Goal: Task Accomplishment & Management: Manage account settings

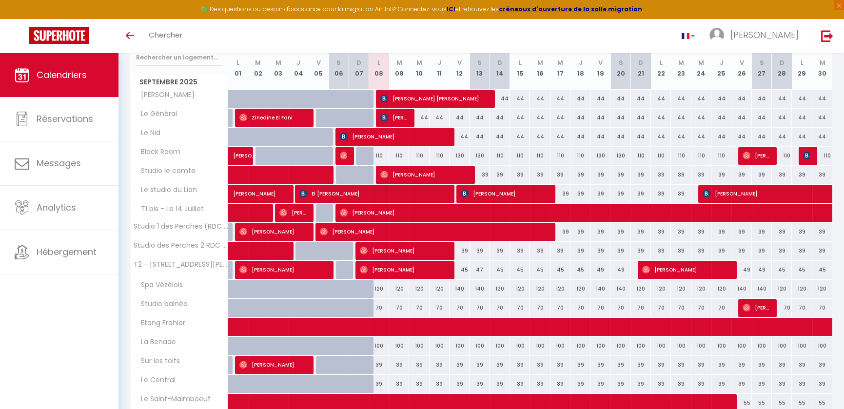
scroll to position [177, 0]
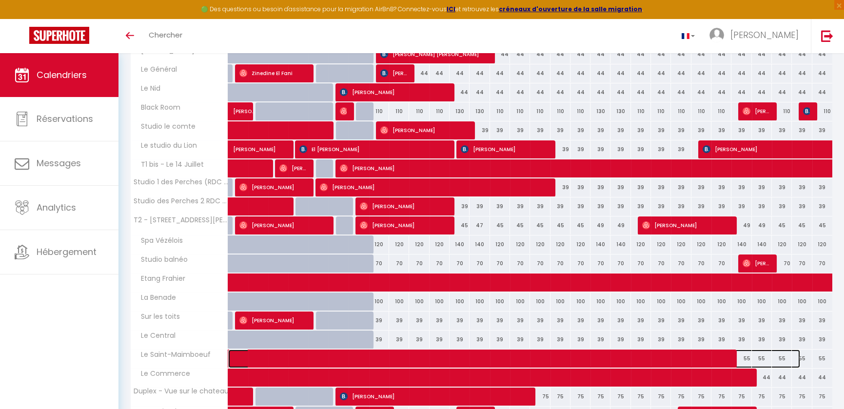
click at [416, 354] on span at bounding box center [519, 359] width 561 height 19
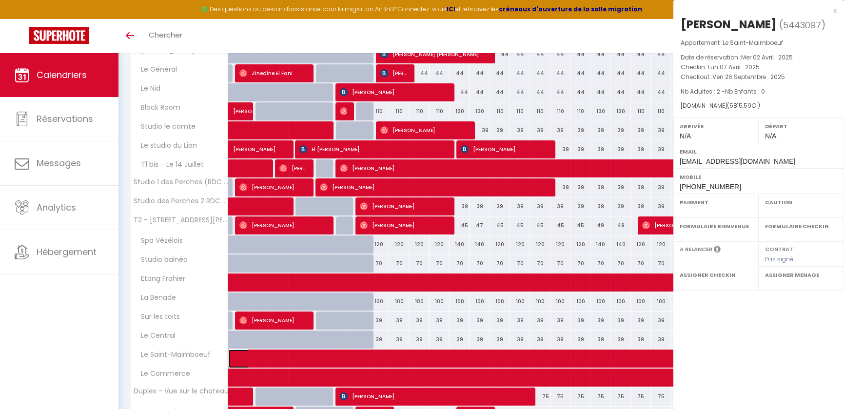
select select "OK"
select select "0"
select select "1"
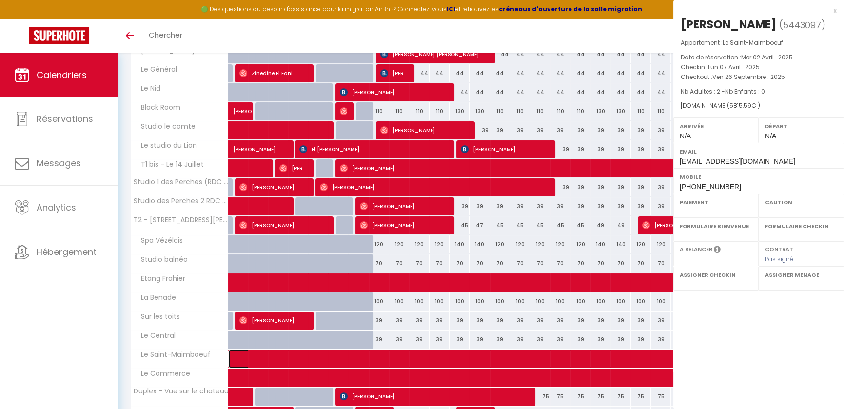
select select
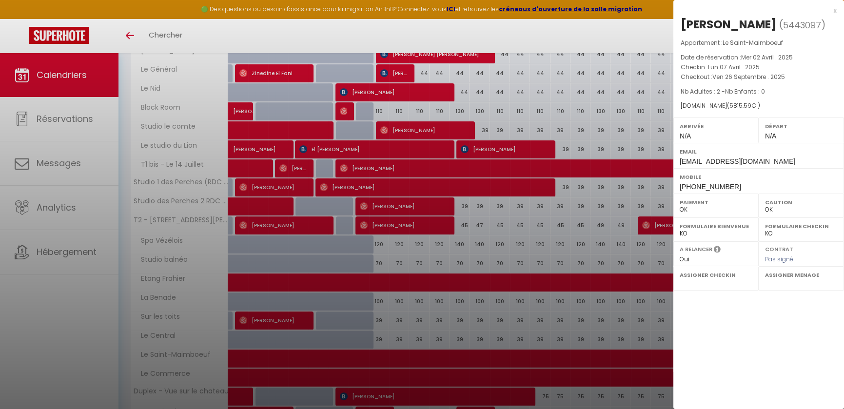
click at [418, 375] on div at bounding box center [422, 204] width 844 height 409
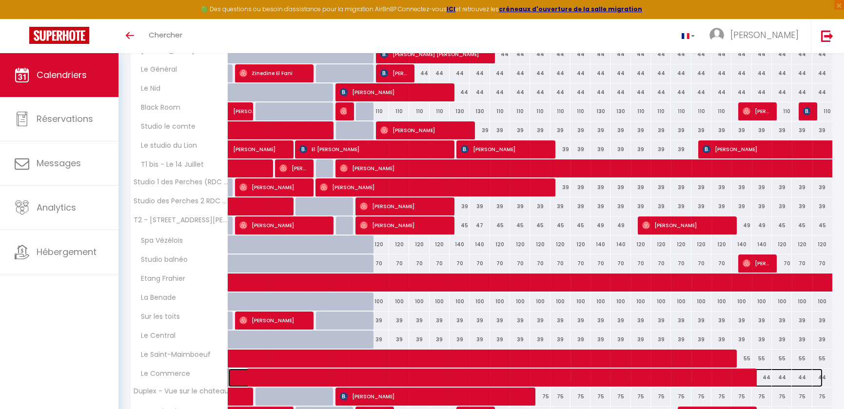
click at [418, 375] on span at bounding box center [530, 378] width 583 height 19
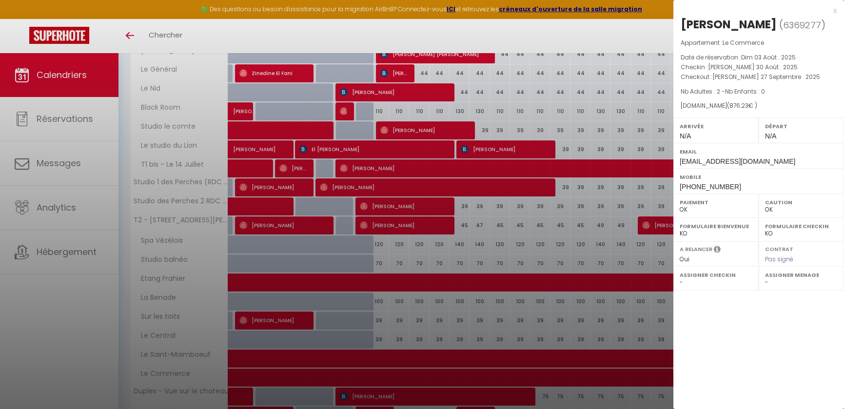
click at [452, 283] on div at bounding box center [422, 204] width 844 height 409
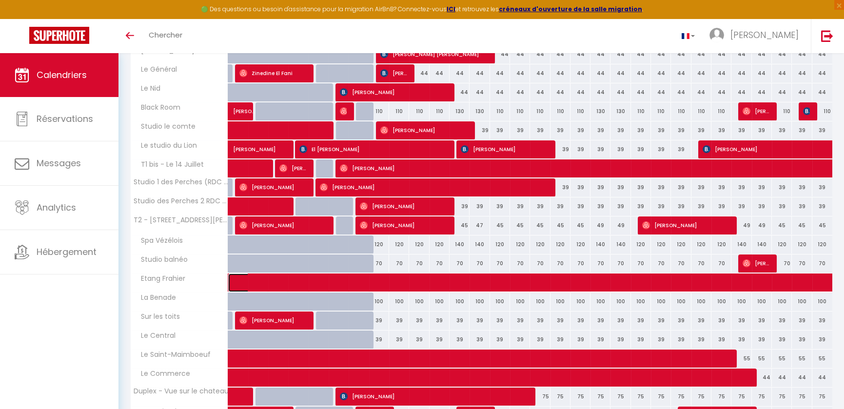
click at [452, 283] on span at bounding box center [844, 283] width 1211 height 19
select select "48175"
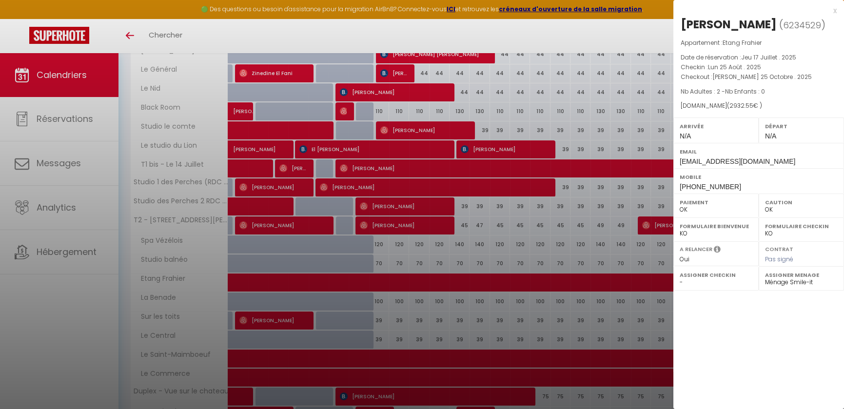
click at [356, 167] on div at bounding box center [422, 204] width 844 height 409
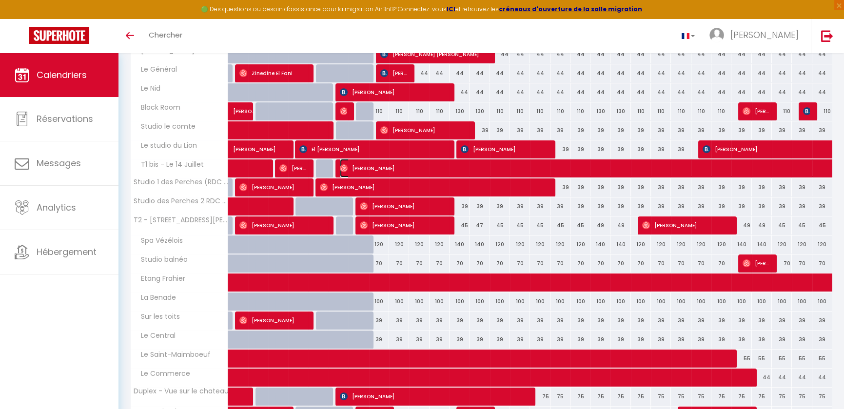
click at [356, 167] on span "[PERSON_NAME]" at bounding box center [620, 168] width 561 height 19
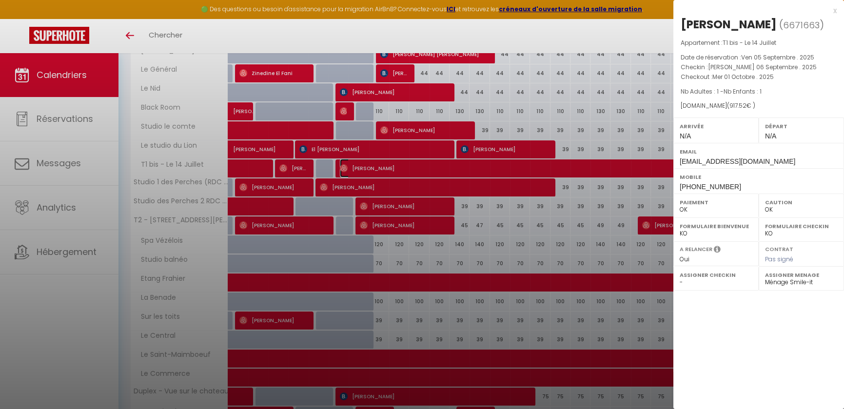
select select
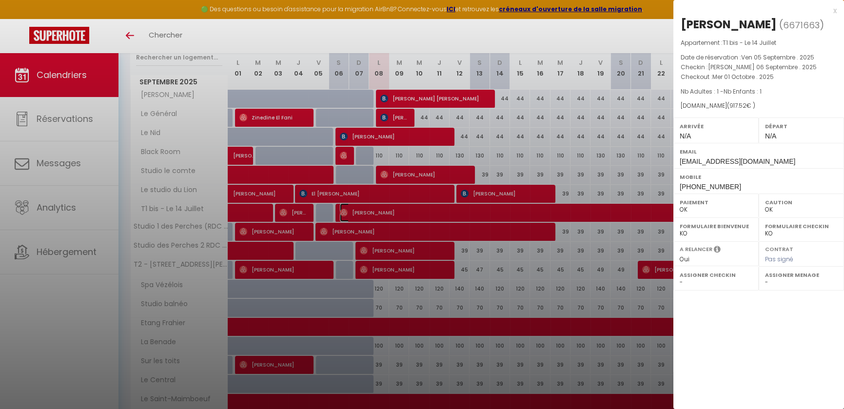
scroll to position [88, 0]
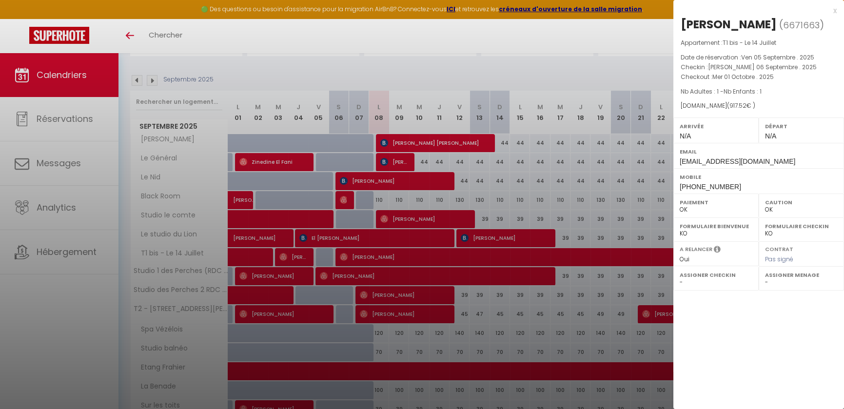
click at [836, 12] on div "x" at bounding box center [754, 11] width 163 height 12
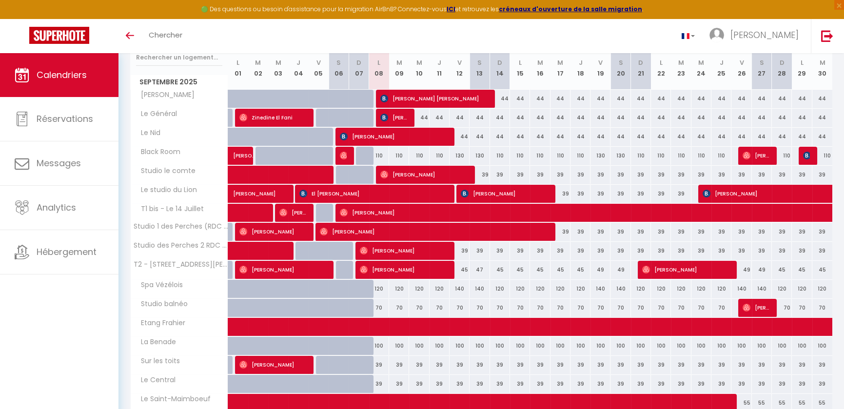
scroll to position [257, 0]
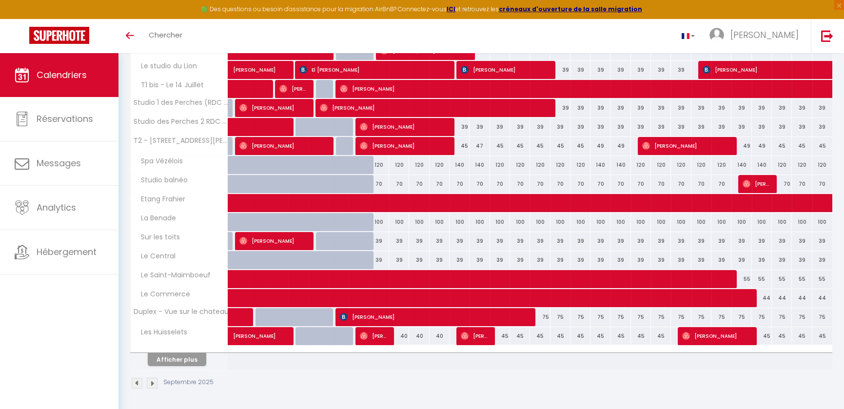
click at [151, 385] on img at bounding box center [152, 383] width 11 height 11
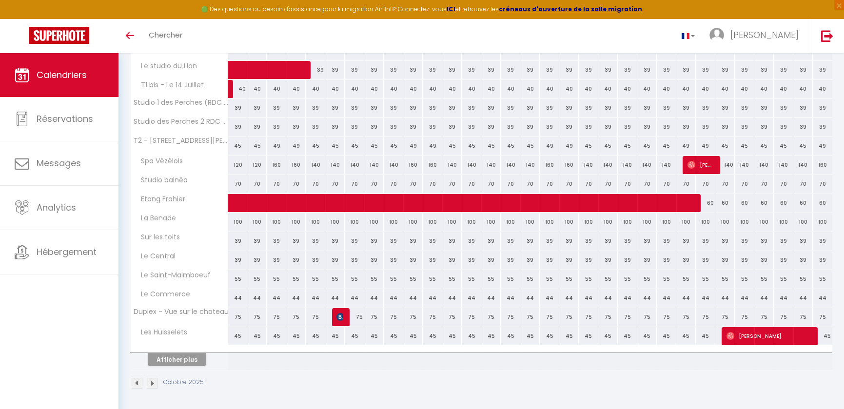
click at [153, 382] on img at bounding box center [152, 383] width 11 height 11
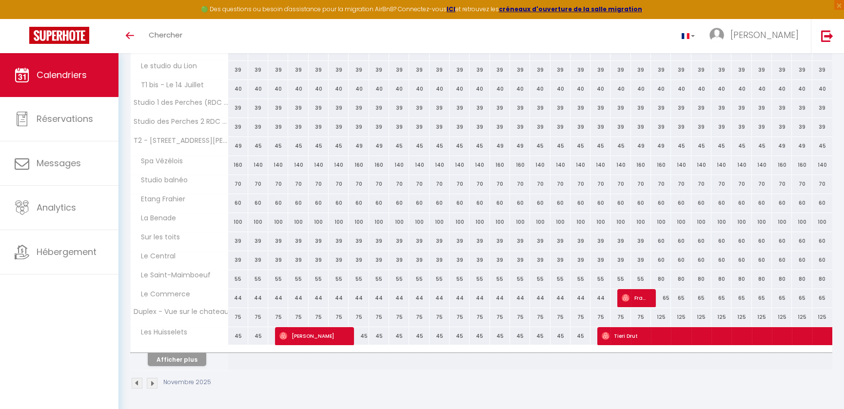
click at [156, 382] on img at bounding box center [152, 383] width 11 height 11
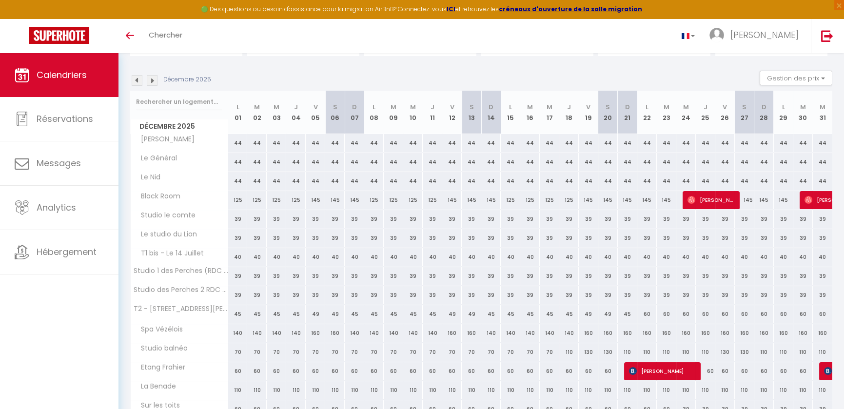
scroll to position [177, 0]
